Goal: Information Seeking & Learning: Learn about a topic

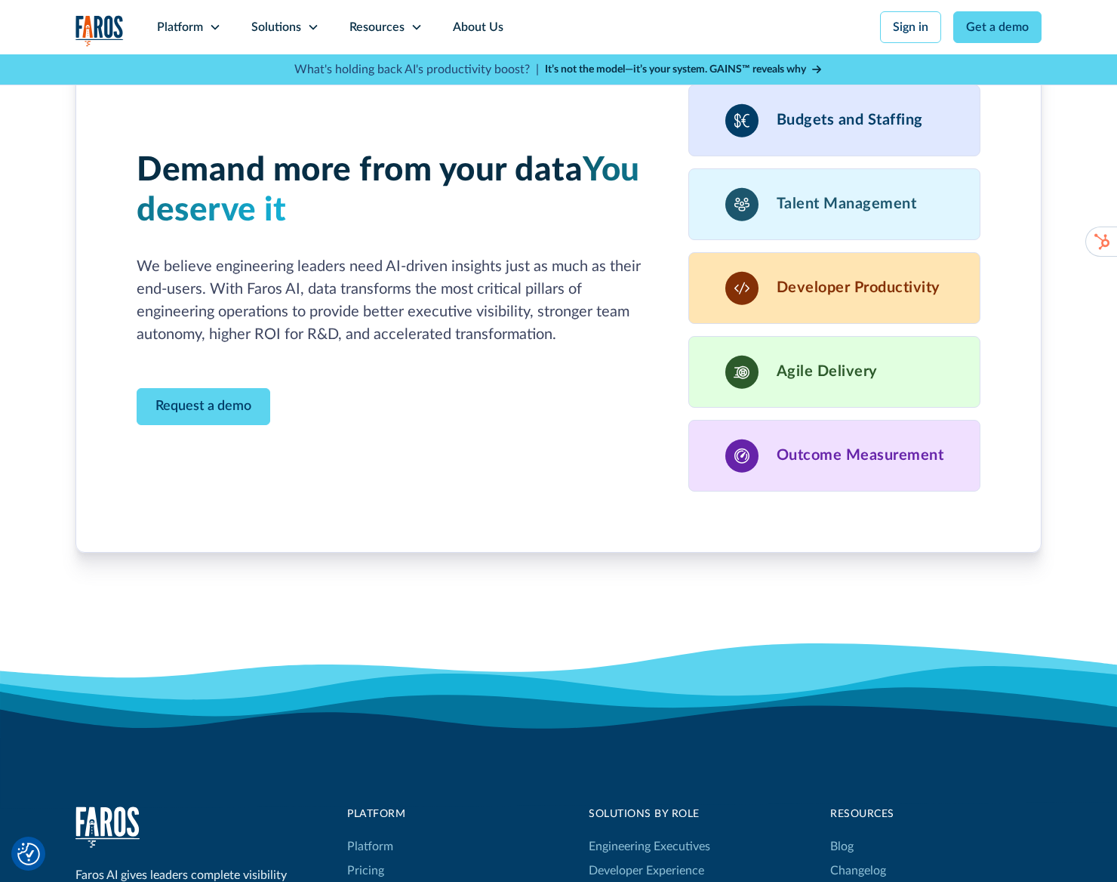
scroll to position [4861, 0]
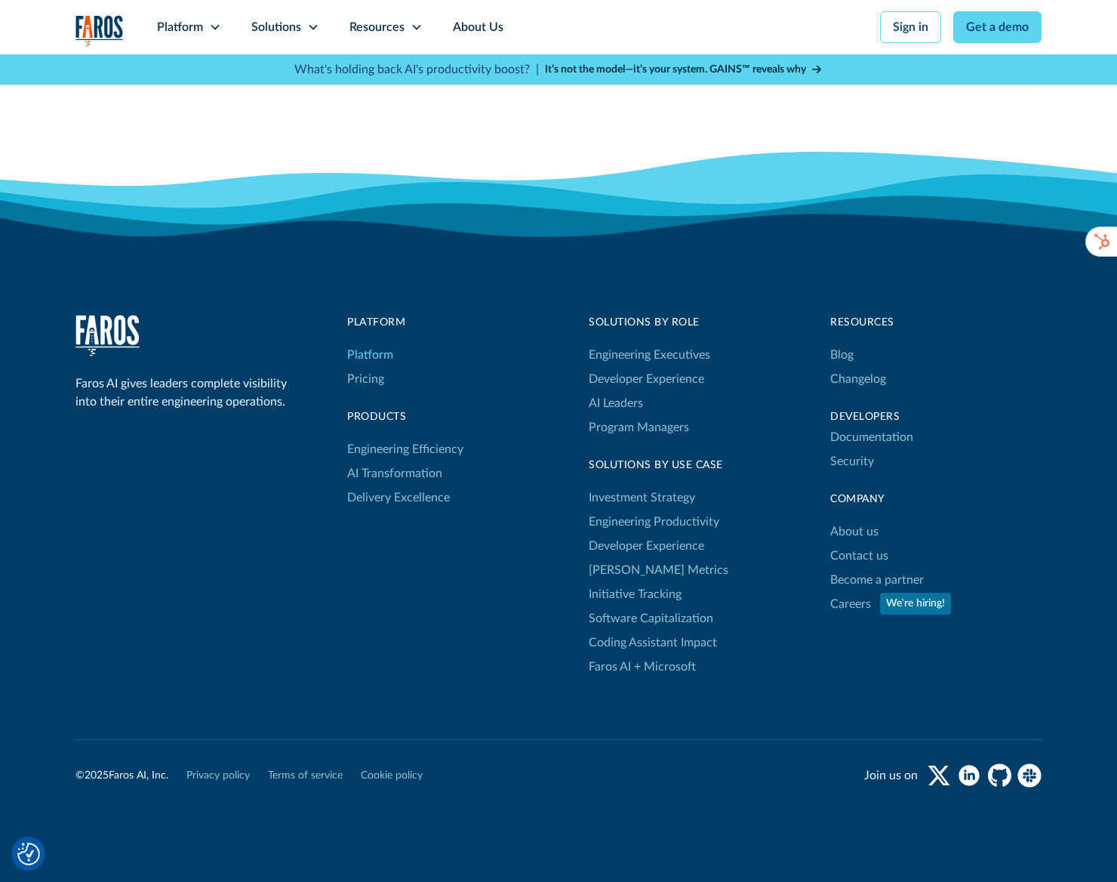
click at [380, 343] on link "Platform" at bounding box center [370, 355] width 46 height 24
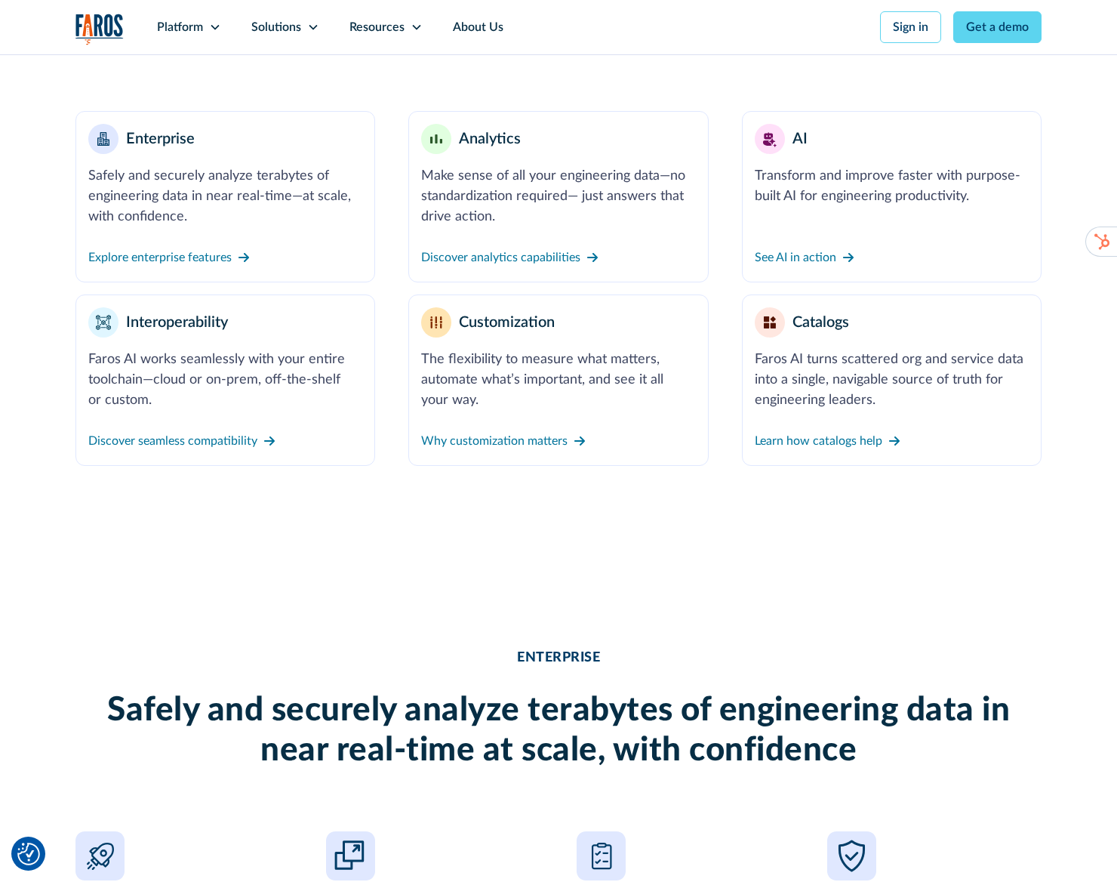
scroll to position [632, 0]
click at [780, 214] on link "AI Transform and improve faster with purpose-built AI for engineering productiv…" at bounding box center [892, 197] width 300 height 171
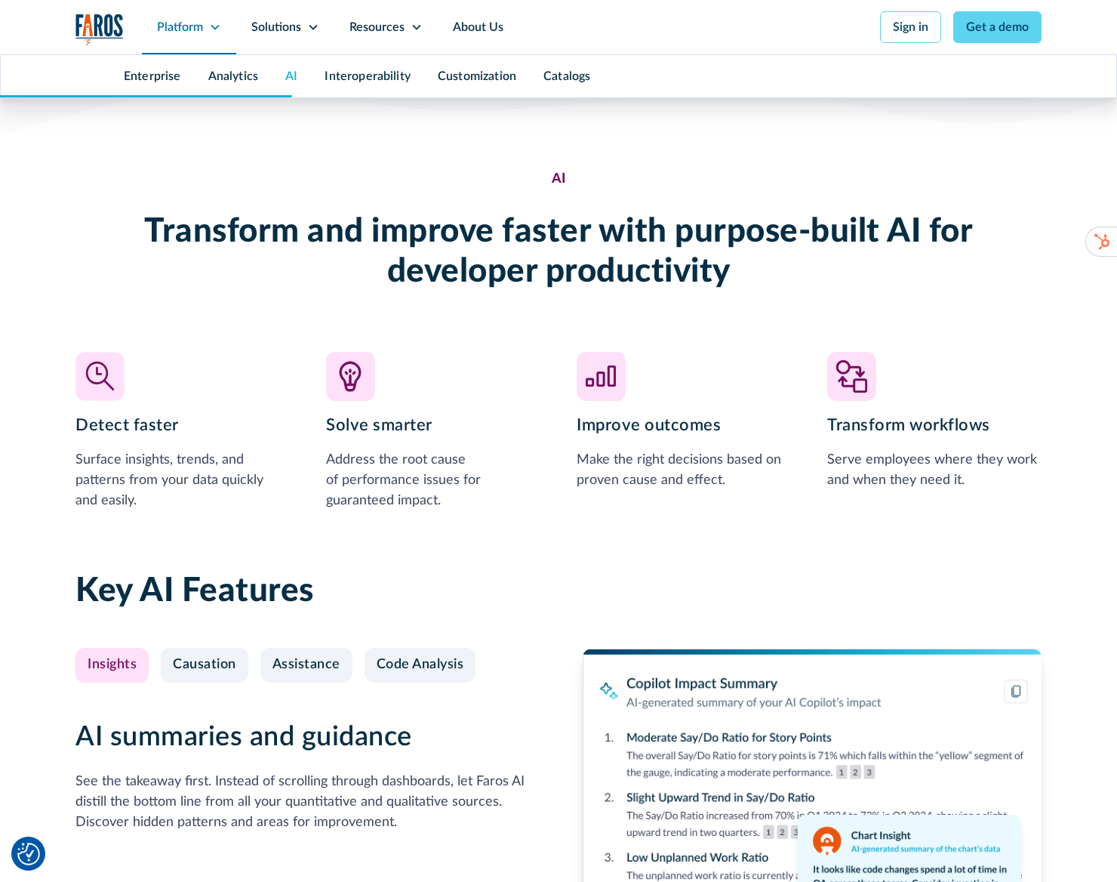
scroll to position [3092, 0]
